Goal: Task Accomplishment & Management: Manage account settings

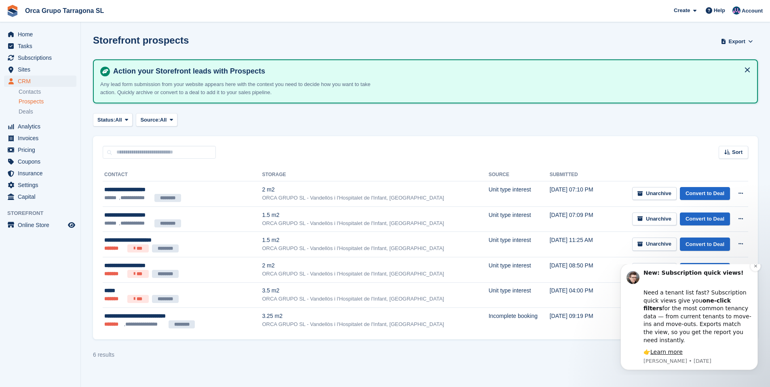
click at [724, 310] on b "one-click filters" at bounding box center [687, 305] width 87 height 15
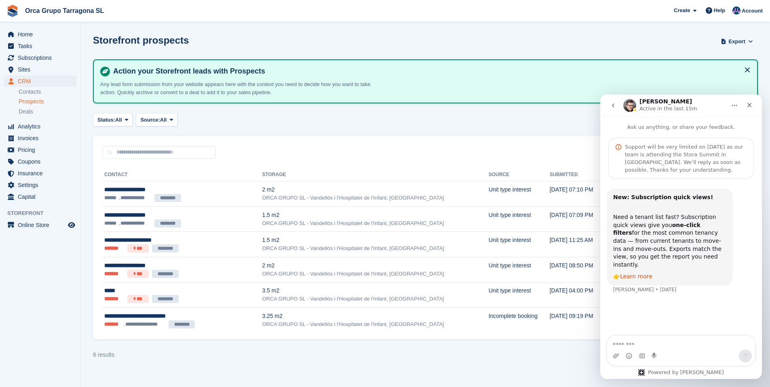
click at [631, 273] on link "Learn more" at bounding box center [636, 276] width 32 height 6
click at [38, 58] on span "Subscriptions" at bounding box center [42, 57] width 49 height 11
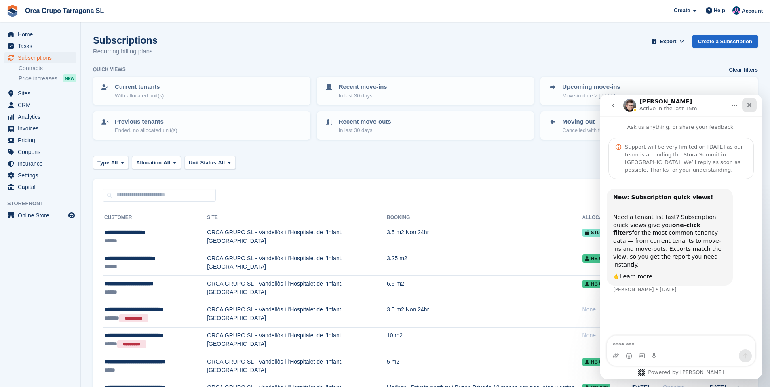
click at [753, 105] on div "Close" at bounding box center [749, 105] width 15 height 15
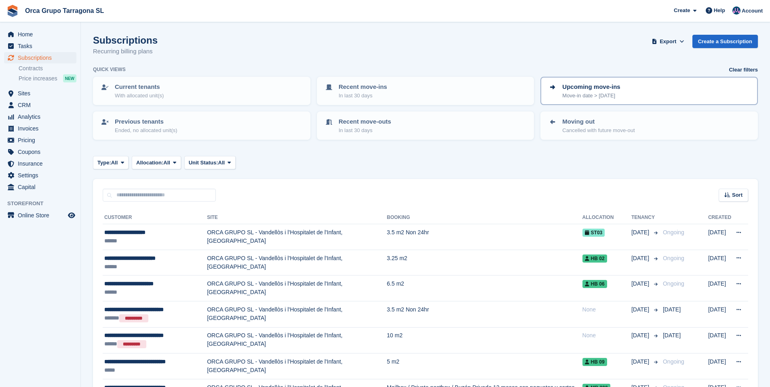
click at [619, 91] on p "Upcoming move-ins" at bounding box center [591, 86] width 58 height 9
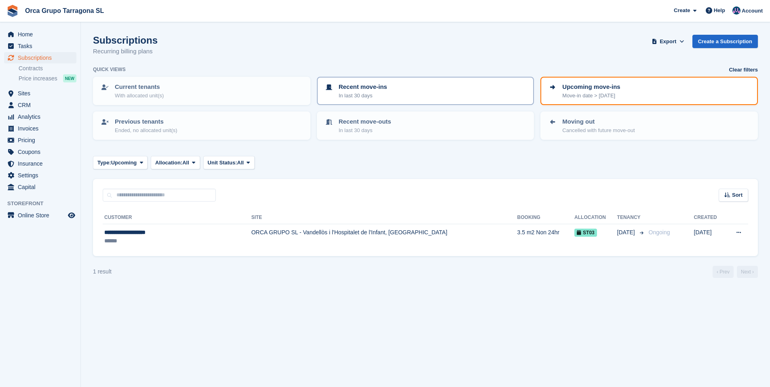
click at [393, 91] on div "Recent move-ins In last 30 days" at bounding box center [425, 90] width 203 height 17
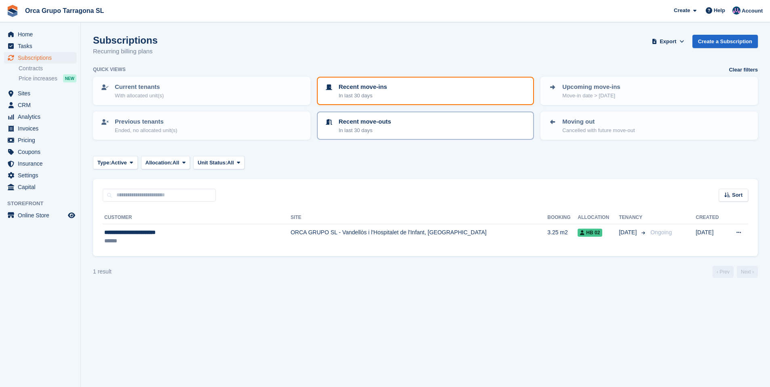
click at [384, 128] on p "In last 30 days" at bounding box center [365, 131] width 53 height 8
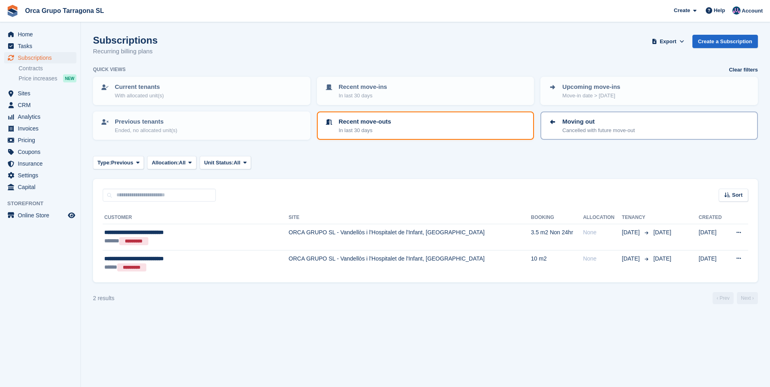
click at [574, 131] on p "Cancelled with future move-out" at bounding box center [598, 131] width 72 height 8
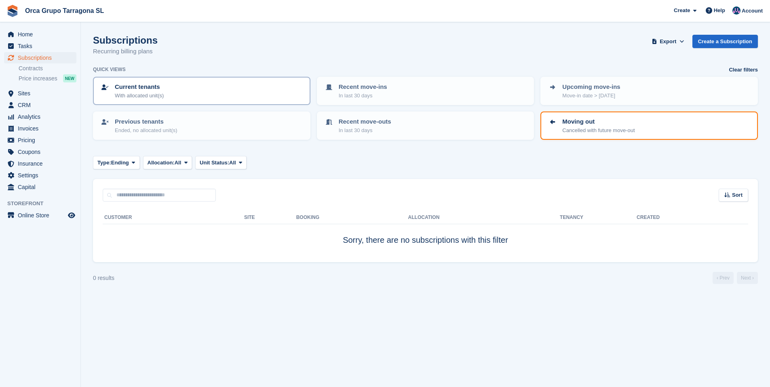
click at [145, 84] on p "Current tenants" at bounding box center [139, 86] width 49 height 9
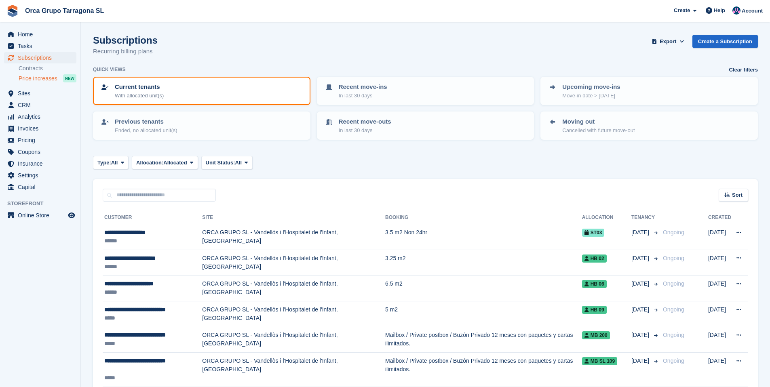
click at [48, 76] on span "Price increases" at bounding box center [38, 79] width 39 height 8
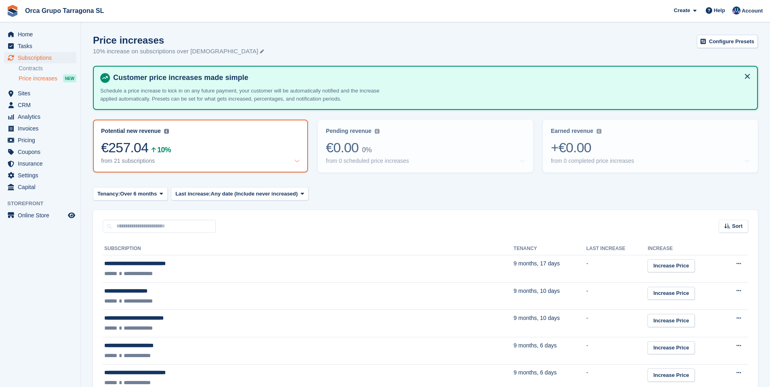
click at [136, 132] on div "Potential new revenue" at bounding box center [131, 131] width 60 height 7
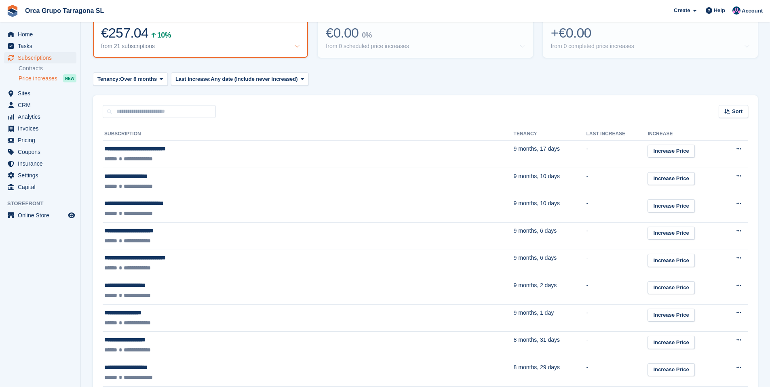
scroll to position [94, 0]
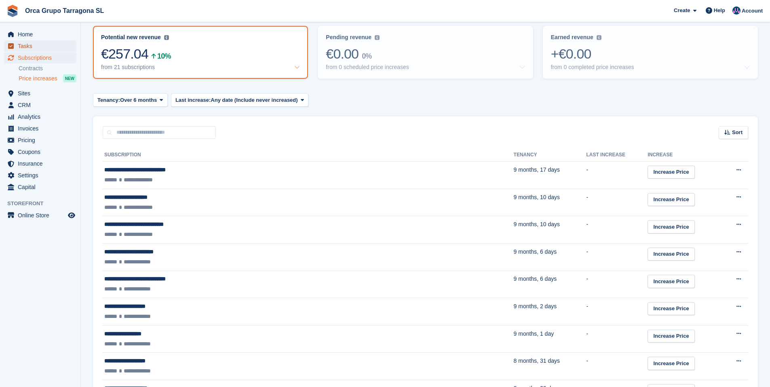
click at [27, 46] on span "Tasks" at bounding box center [42, 45] width 49 height 11
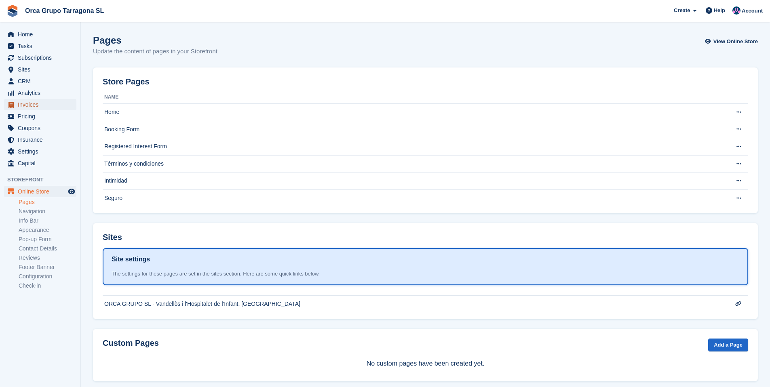
click at [27, 105] on span "Invoices" at bounding box center [42, 104] width 49 height 11
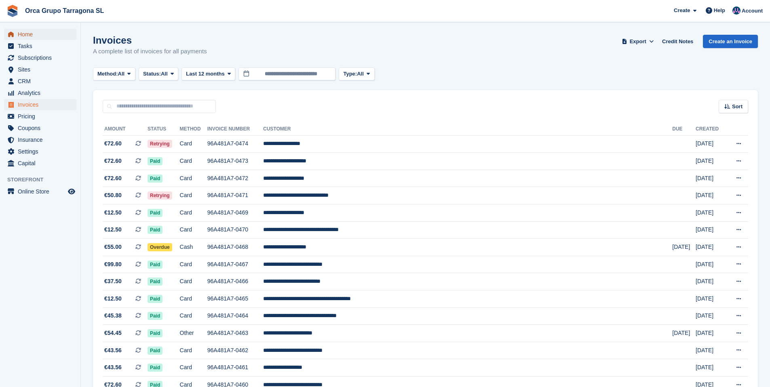
click at [19, 31] on span "Home" at bounding box center [42, 34] width 49 height 11
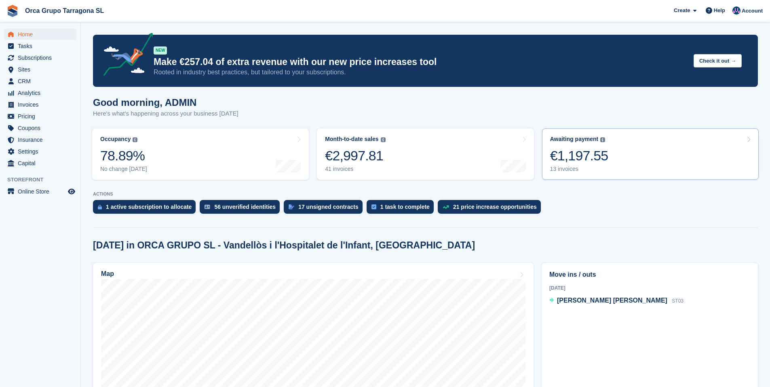
click at [605, 152] on div "€1,197.55" at bounding box center [579, 156] width 58 height 17
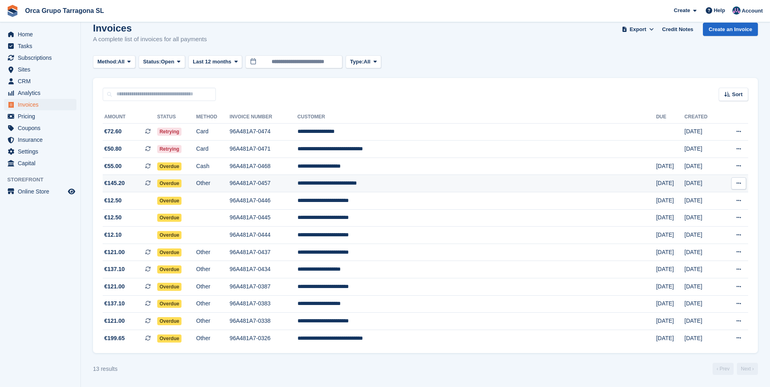
scroll to position [17, 0]
click at [431, 304] on td "**********" at bounding box center [477, 303] width 359 height 17
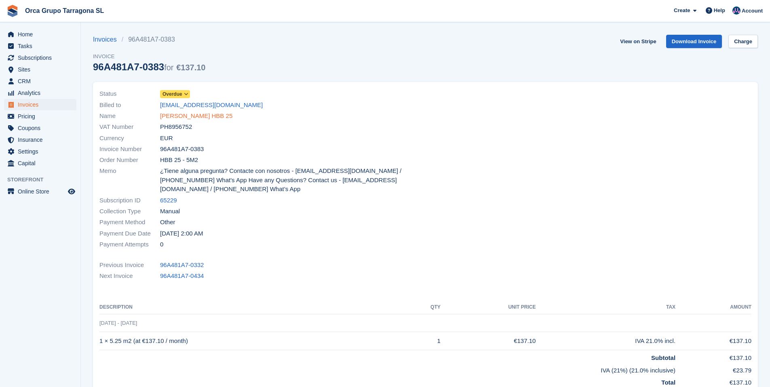
click at [192, 117] on link "ROSS PATTERSON HBB 25" at bounding box center [196, 116] width 72 height 9
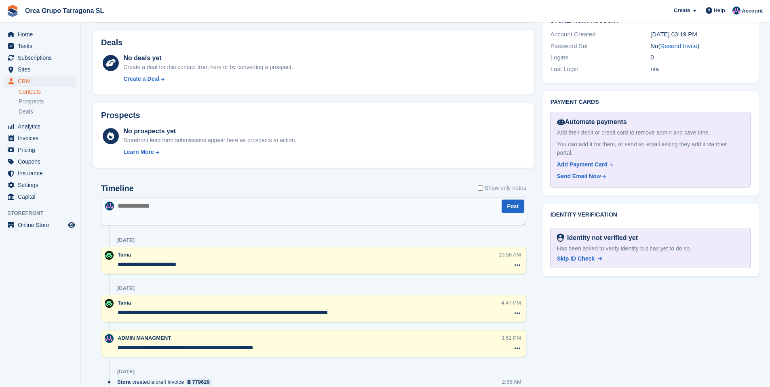
scroll to position [374, 0]
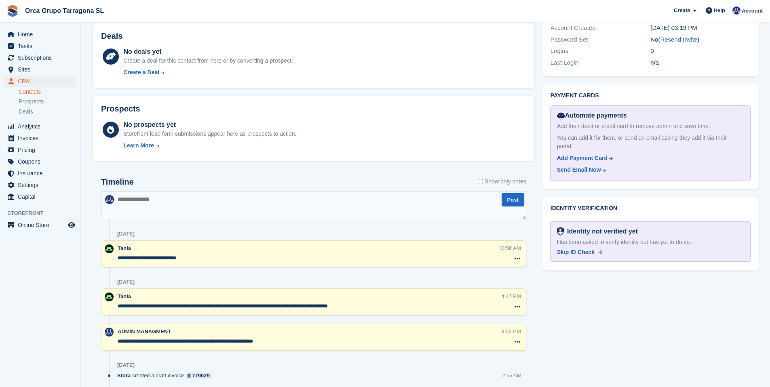
click at [162, 201] on textarea at bounding box center [313, 205] width 425 height 28
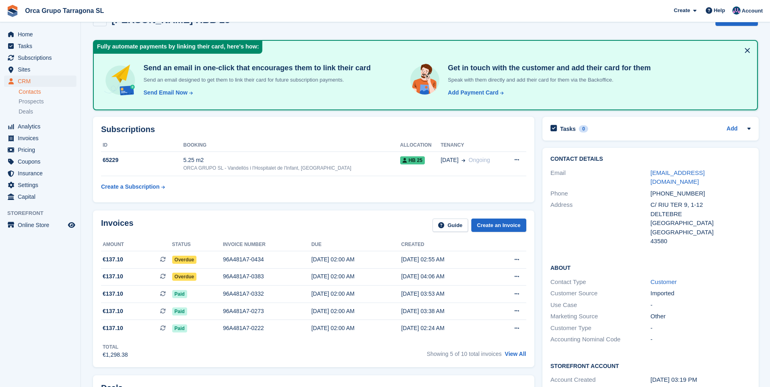
scroll to position [0, 0]
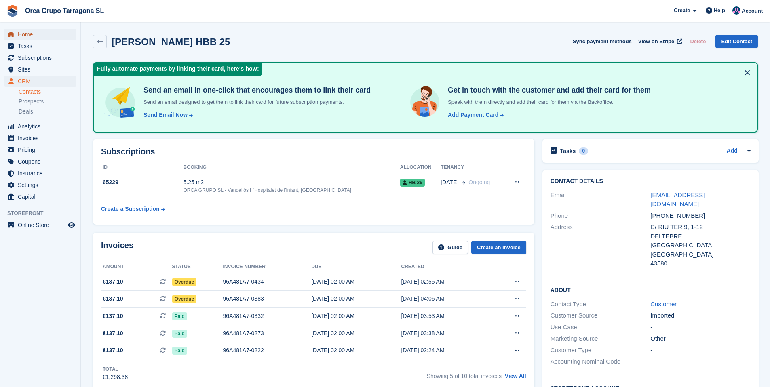
click at [36, 30] on span "Home" at bounding box center [42, 34] width 49 height 11
